Goal: Find contact information: Find contact information

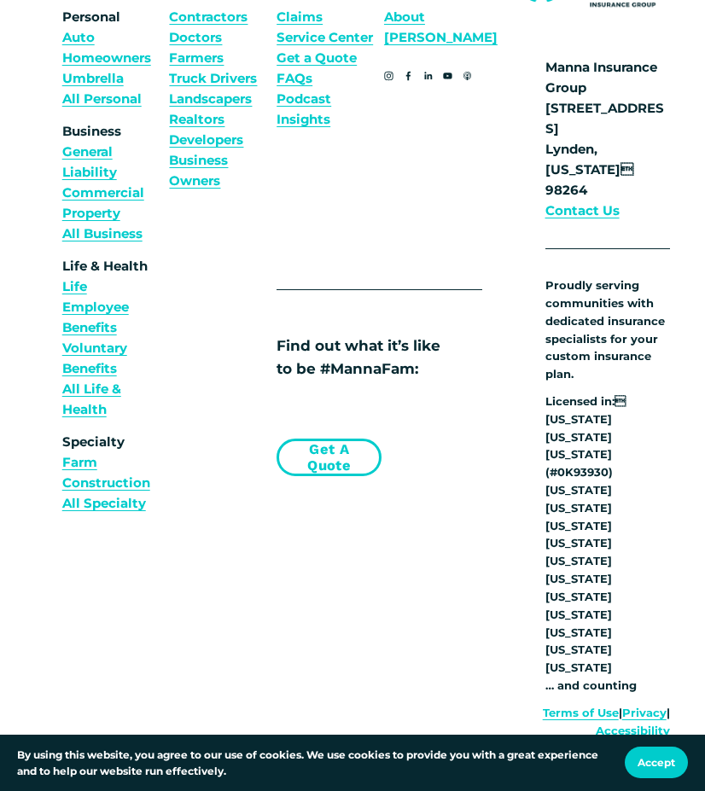
scroll to position [4864, 0]
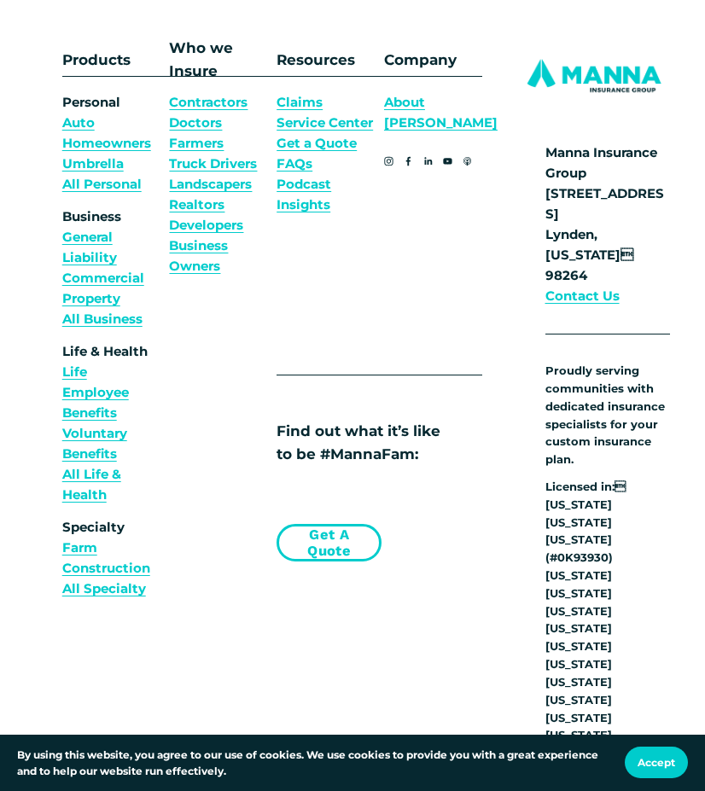
click at [593, 286] on link "Contact Us" at bounding box center [582, 296] width 74 height 20
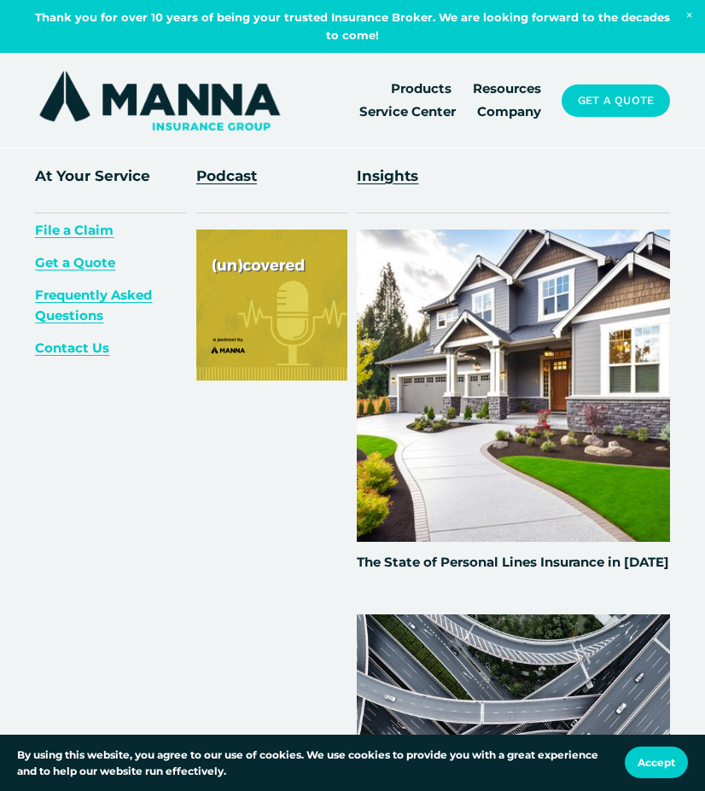
click at [481, 85] on span "Resources" at bounding box center [507, 89] width 68 height 20
click at [505, 90] on span "Resources" at bounding box center [507, 89] width 68 height 20
click at [521, 90] on span "Resources" at bounding box center [507, 89] width 68 height 20
click at [509, 93] on span "Resources" at bounding box center [507, 89] width 68 height 20
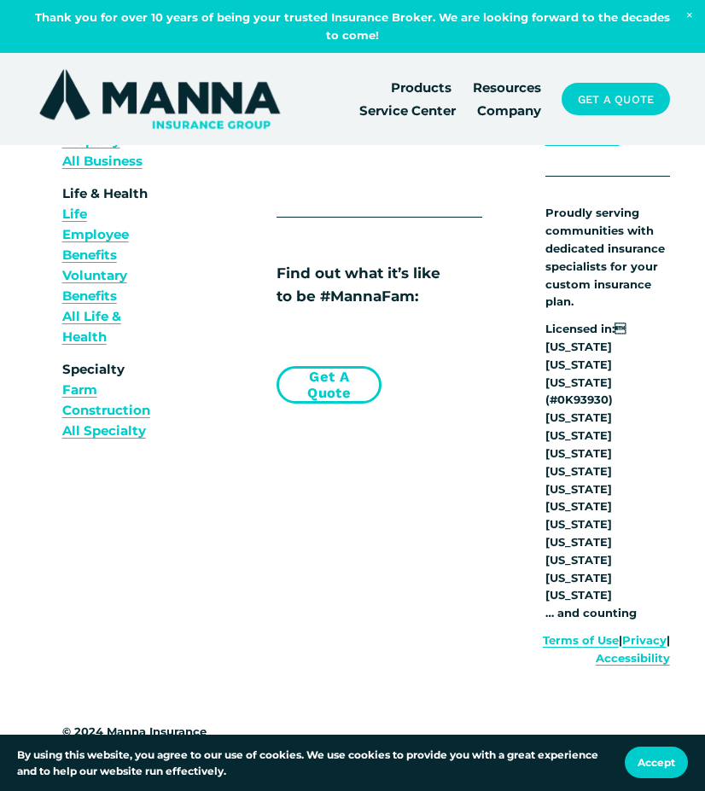
scroll to position [1097, 0]
